Goal: Navigation & Orientation: Find specific page/section

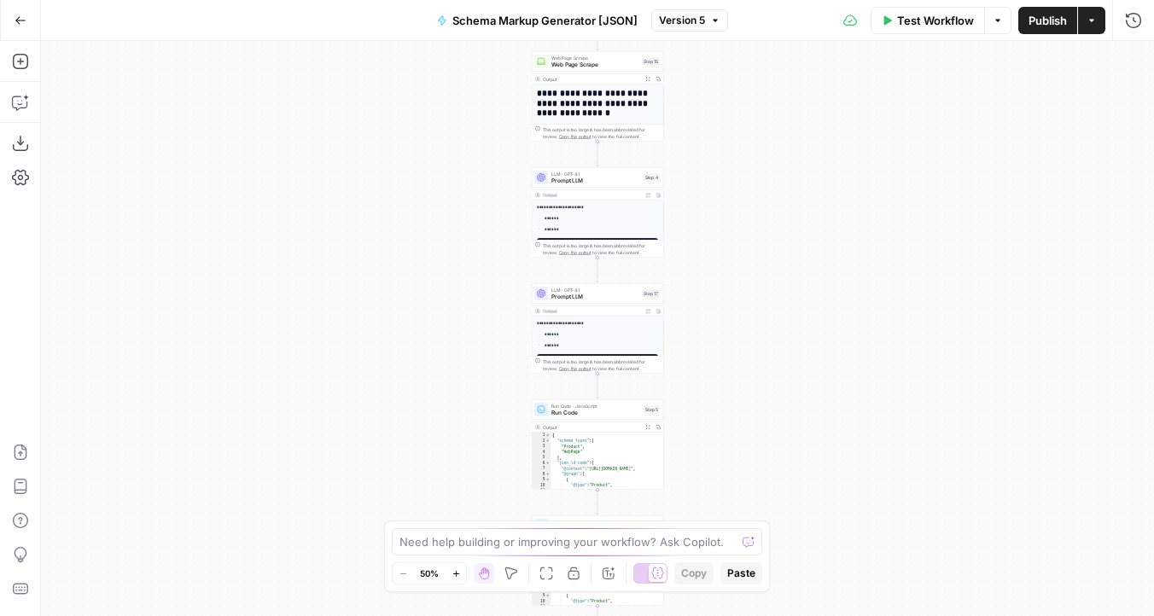
click at [25, 22] on icon "button" at bounding box center [21, 21] width 12 height 12
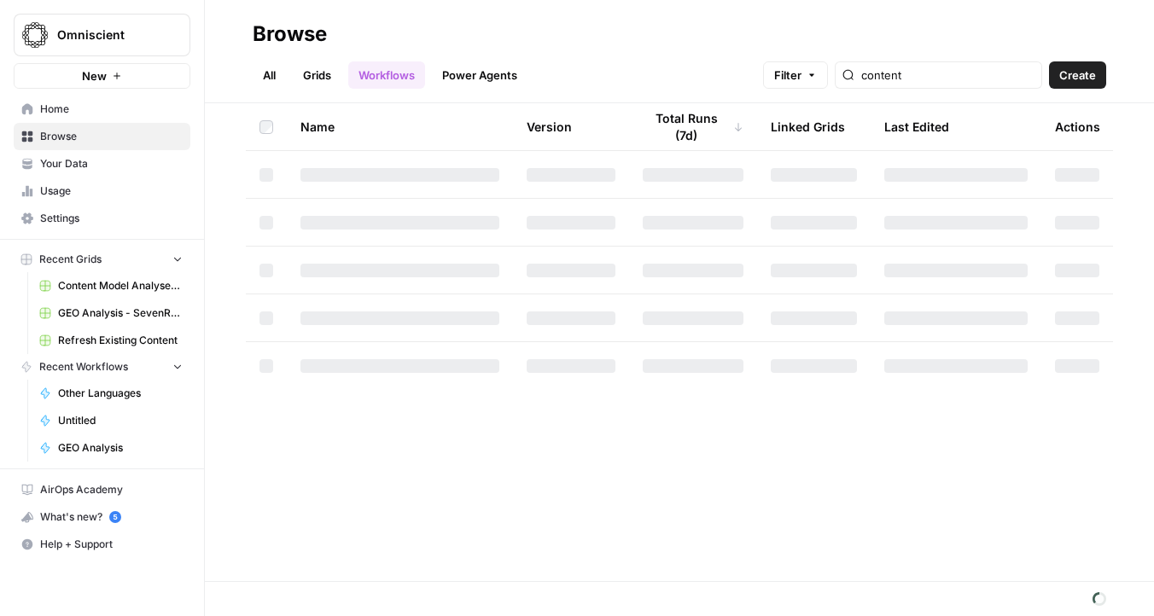
click at [48, 32] on img "Workspace: Omniscient" at bounding box center [35, 35] width 31 height 31
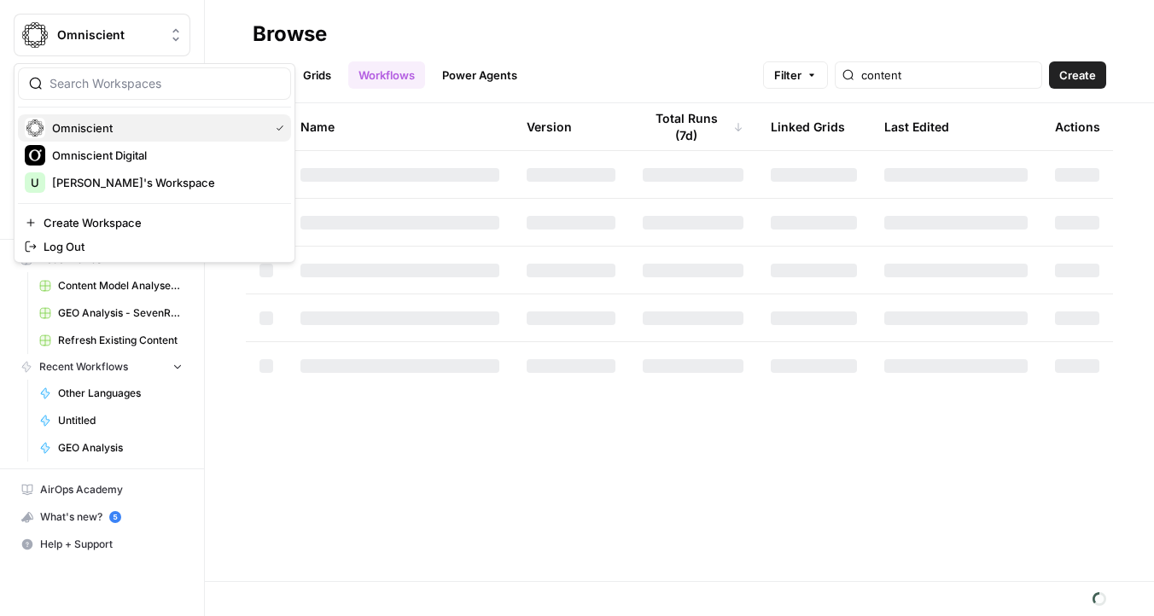
click at [102, 123] on span "Omniscient" at bounding box center [157, 128] width 210 height 17
